Goal: Check status

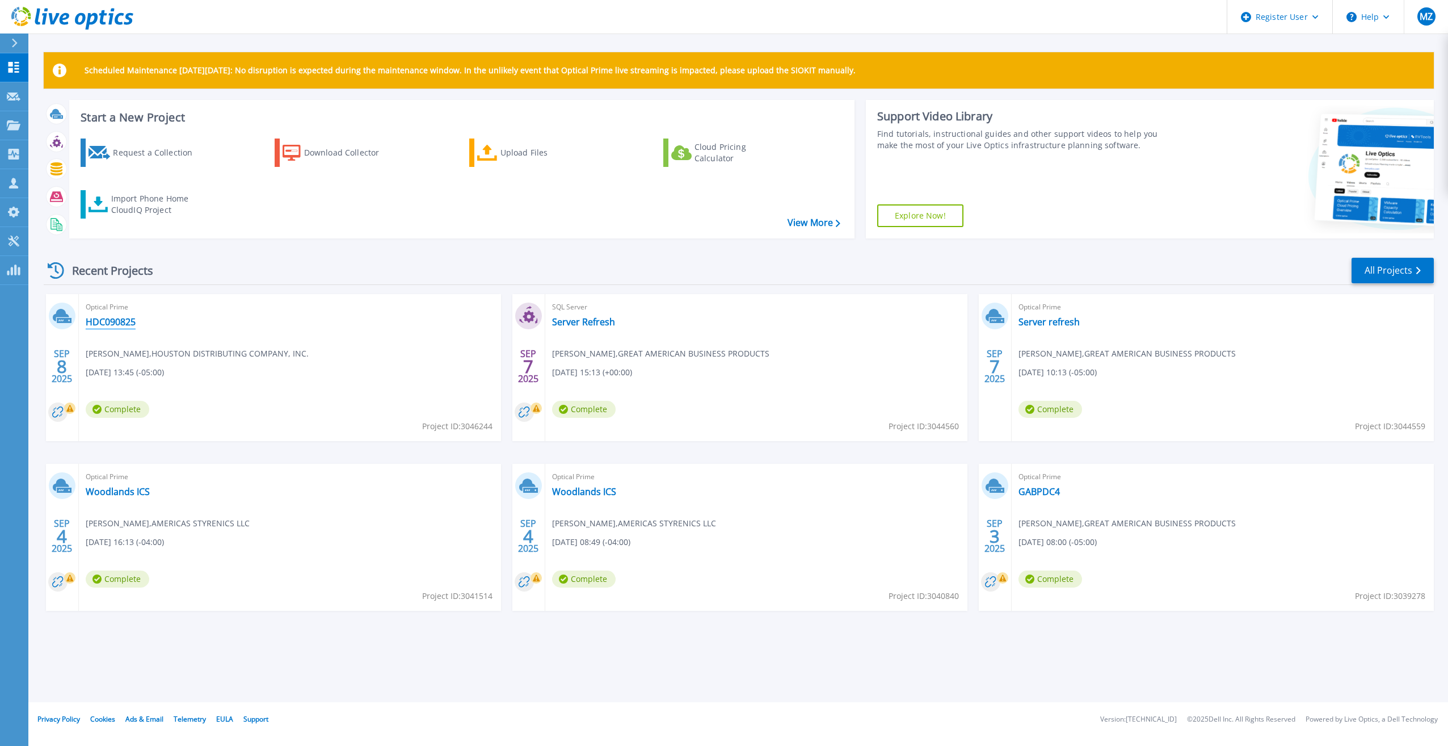
click at [115, 321] on link "HDC090825" at bounding box center [111, 321] width 50 height 11
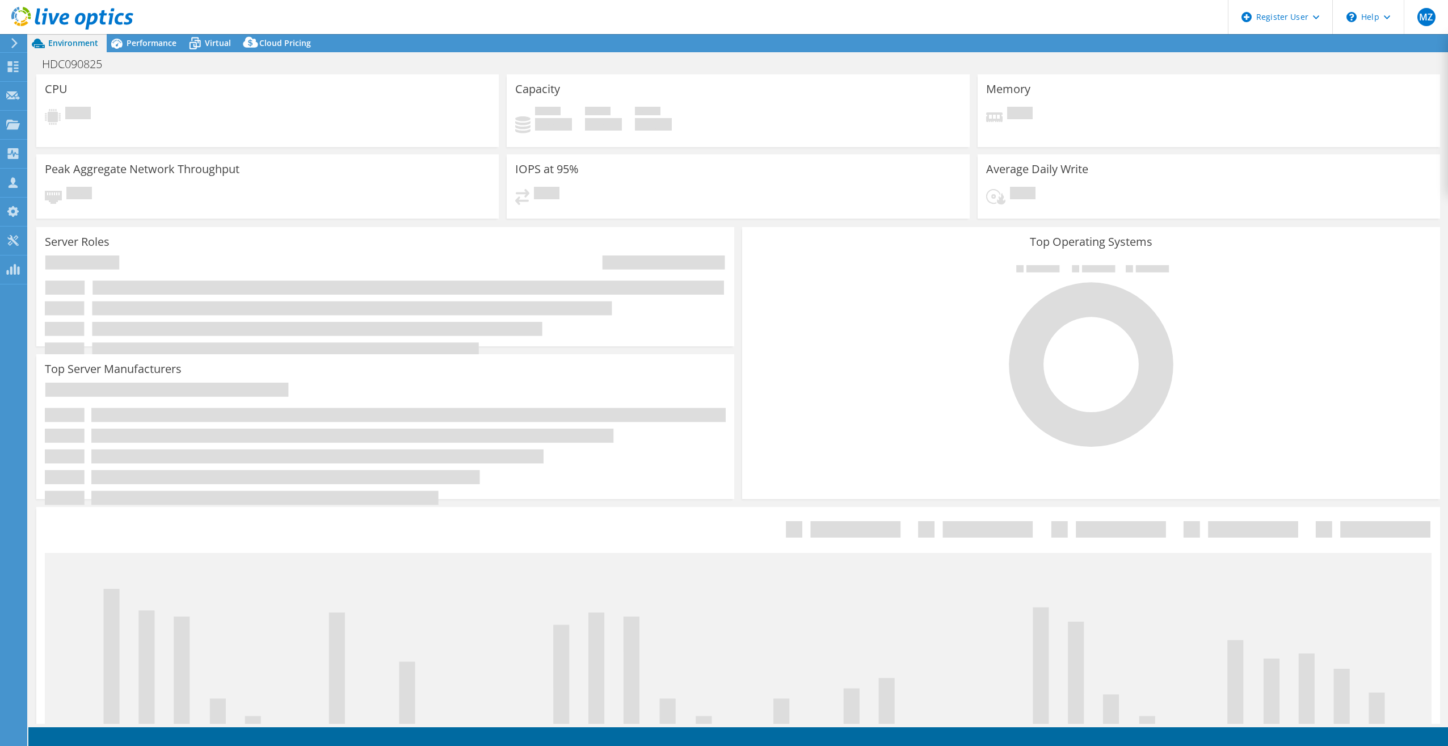
select select "USD"
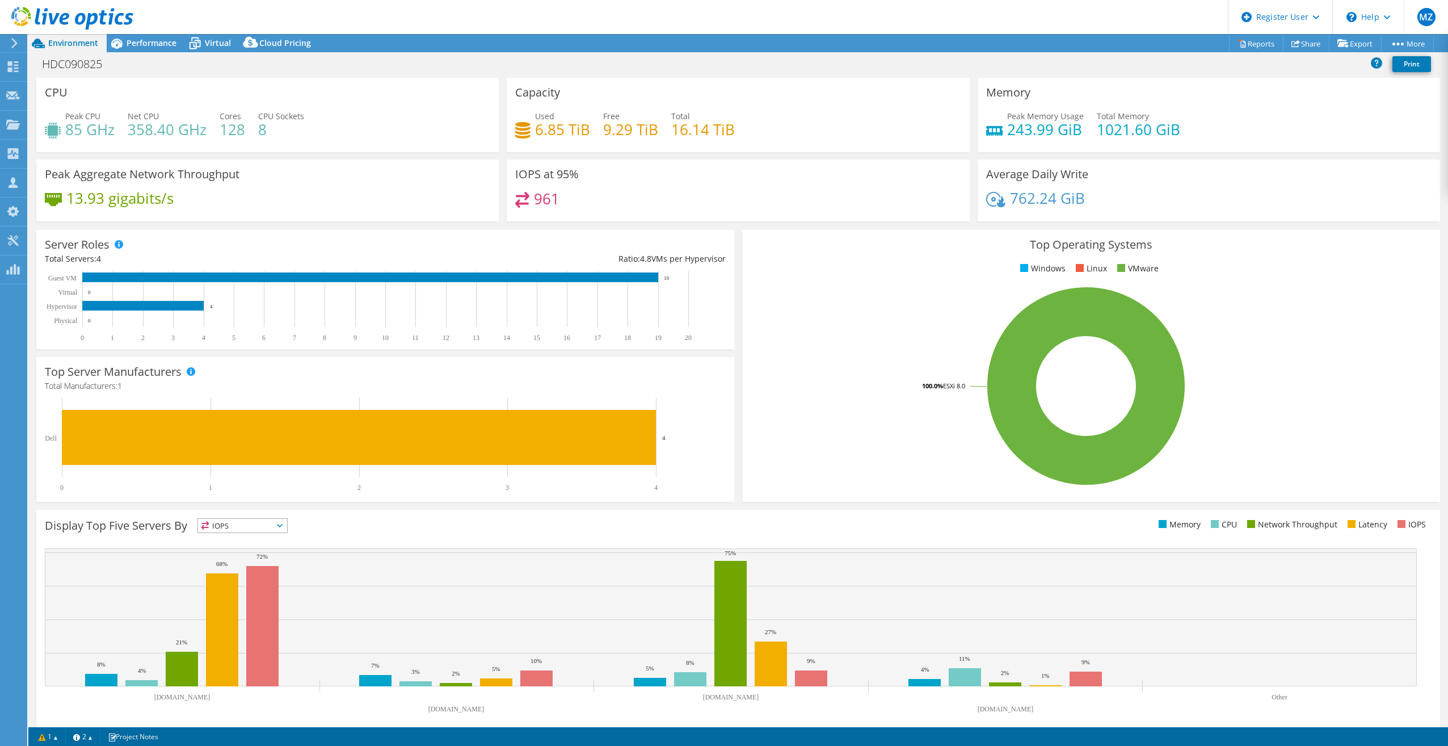
click at [828, 448] on rect at bounding box center [1086, 386] width 671 height 199
